Goal: Task Accomplishment & Management: Manage account settings

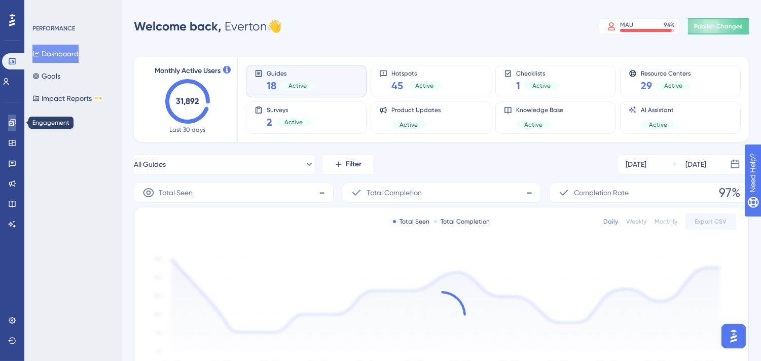
drag, startPoint x: 10, startPoint y: 118, endPoint x: 18, endPoint y: 120, distance: 7.8
click at [11, 119] on icon at bounding box center [12, 123] width 8 height 8
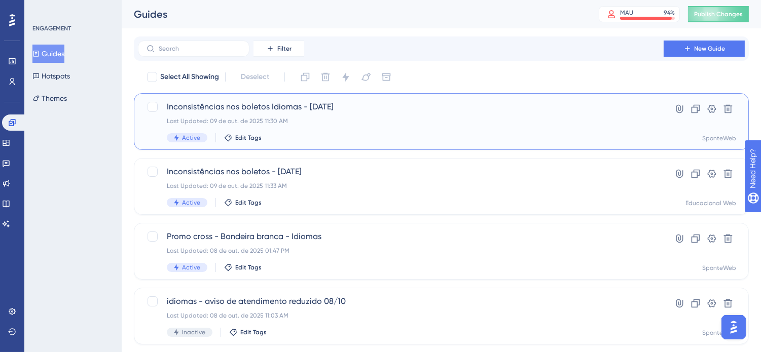
click at [416, 118] on div "Last Updated: 09 de out. de 2025 11:30 AM" at bounding box center [401, 121] width 468 height 8
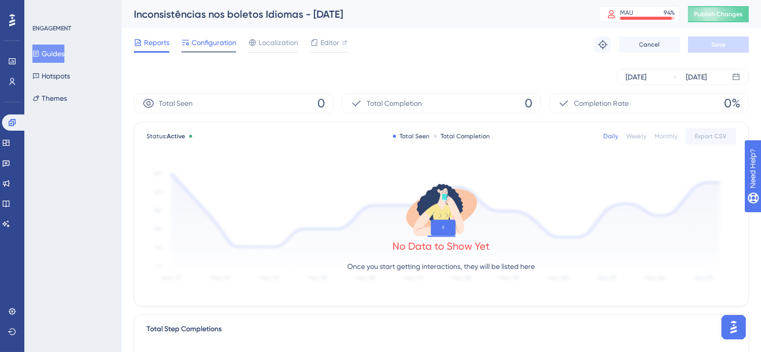
click at [194, 43] on span "Configuration" at bounding box center [214, 43] width 45 height 12
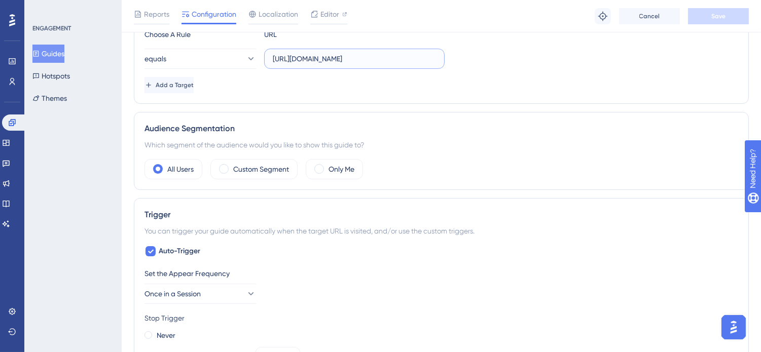
scroll to position [0, 7]
drag, startPoint x: 381, startPoint y: 59, endPoint x: 500, endPoint y: 59, distance: 118.6
click at [500, 59] on div "equals [URL][DOMAIN_NAME]" at bounding box center [441, 59] width 594 height 20
click at [12, 64] on icon at bounding box center [12, 61] width 7 height 6
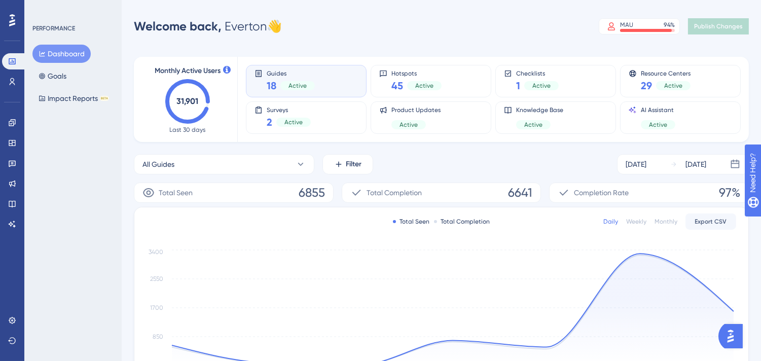
click at [425, 165] on div "All Guides Filter Oct 03 2025 Oct 09 2025" at bounding box center [441, 164] width 615 height 20
